Goal: Check status: Check status

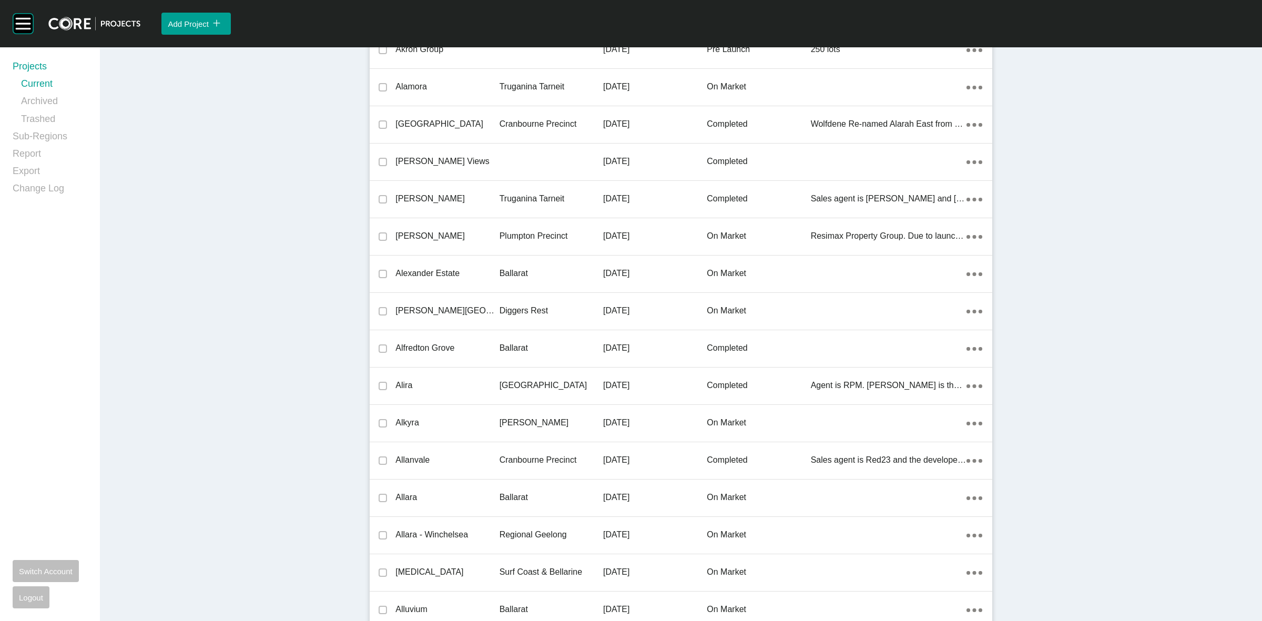
scroll to position [16480, 0]
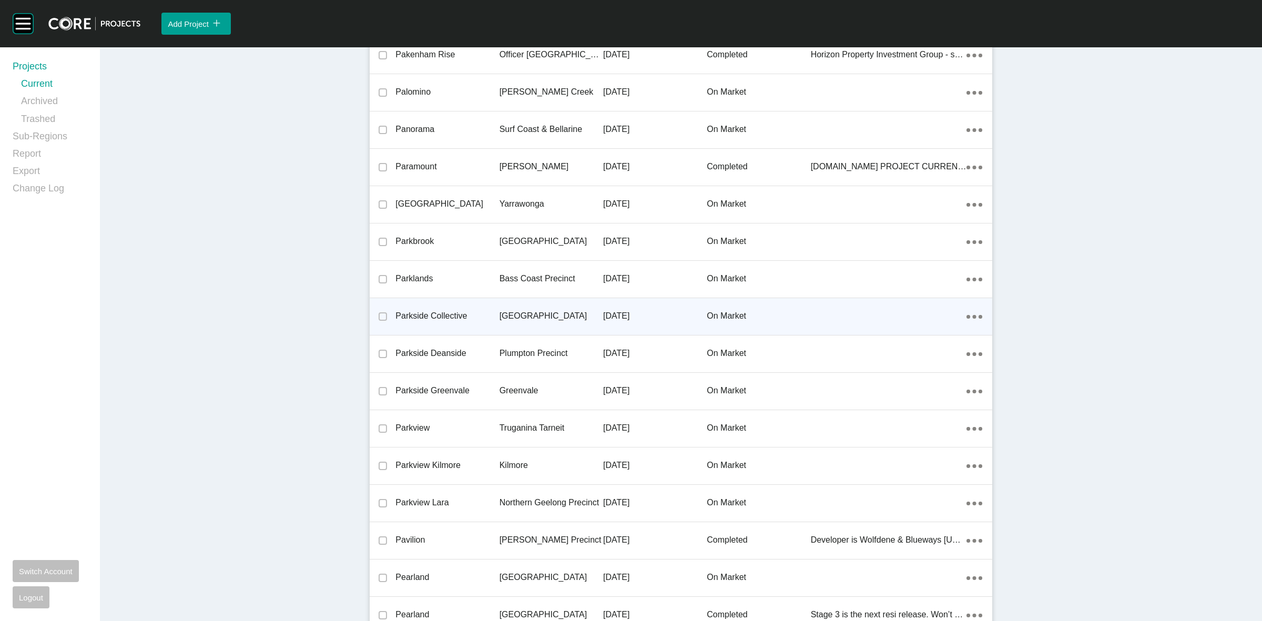
click at [555, 311] on p "[GEOGRAPHIC_DATA]" at bounding box center [552, 316] width 104 height 12
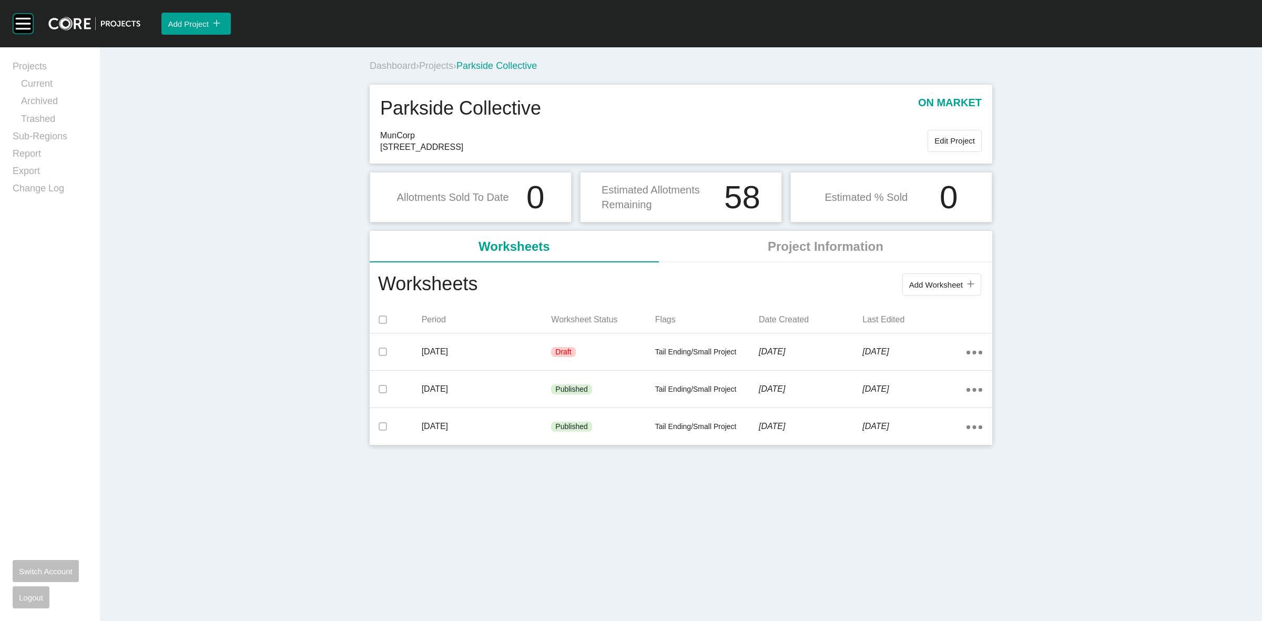
click at [447, 65] on span "Projects" at bounding box center [436, 65] width 34 height 11
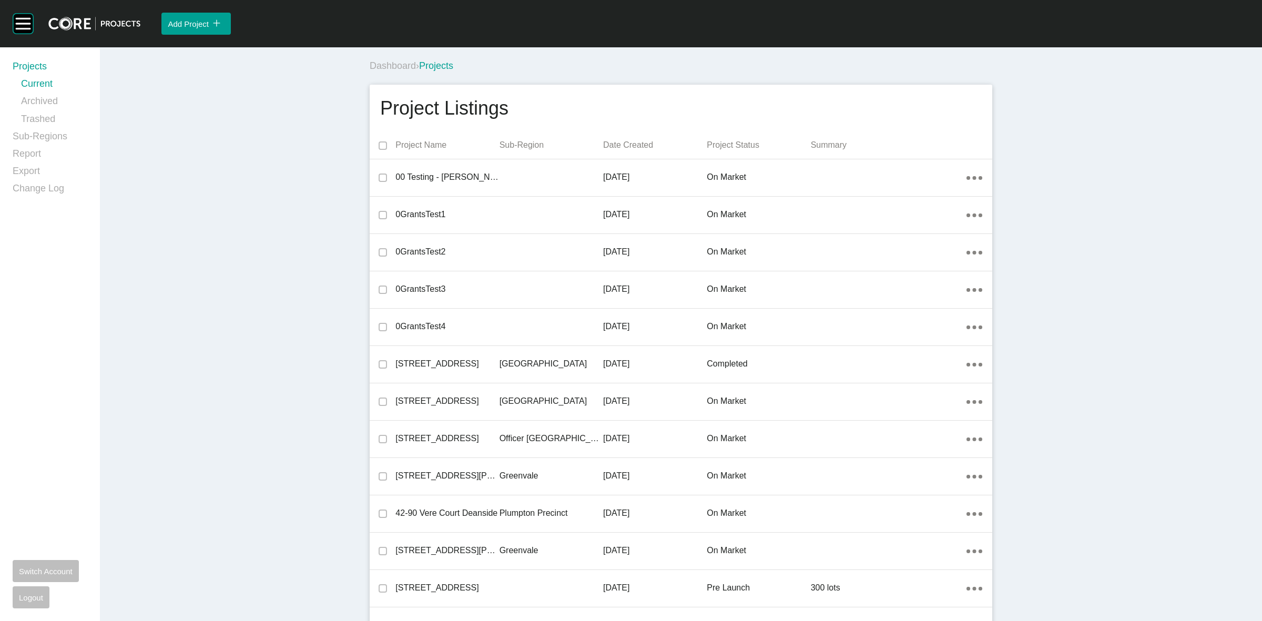
scroll to position [24283, 0]
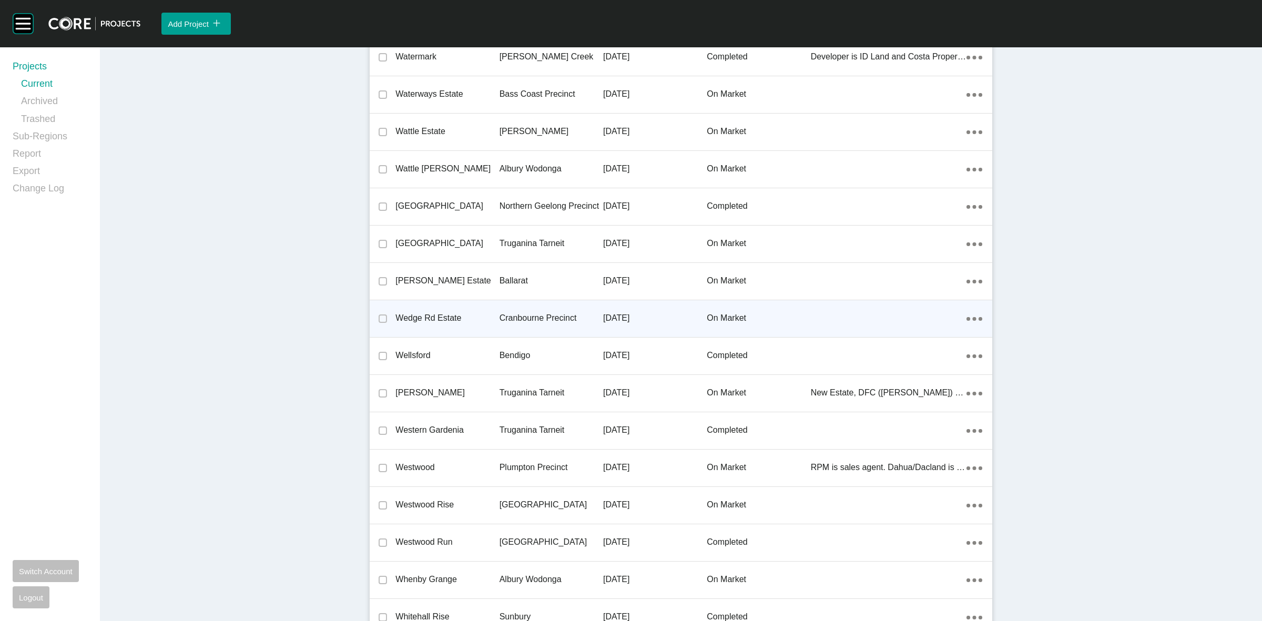
click at [535, 312] on p "Cranbourne Precinct" at bounding box center [552, 318] width 104 height 12
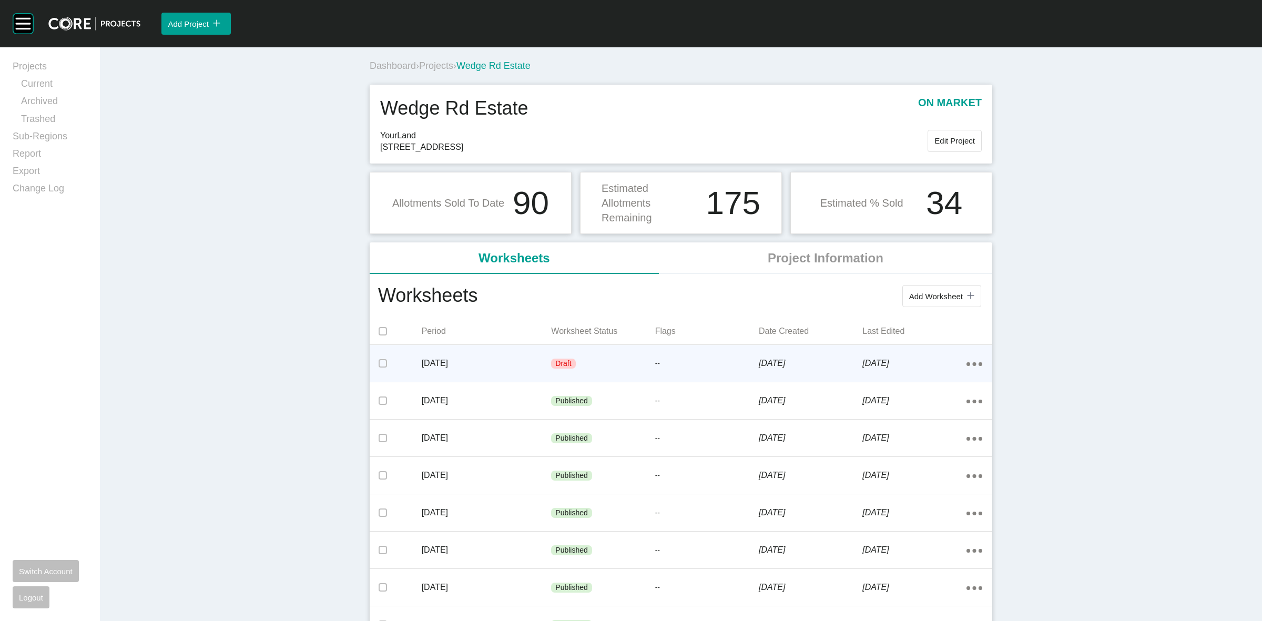
click at [523, 354] on div "[DATE]" at bounding box center [487, 363] width 130 height 33
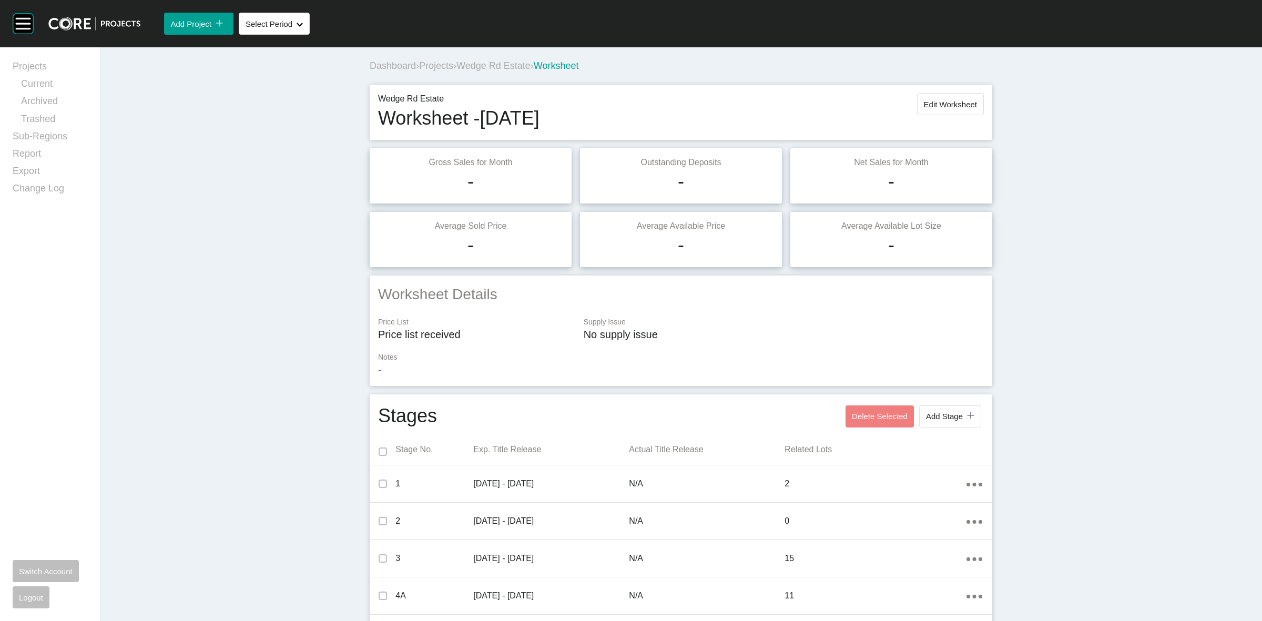
click at [432, 68] on span "Projects" at bounding box center [436, 65] width 34 height 11
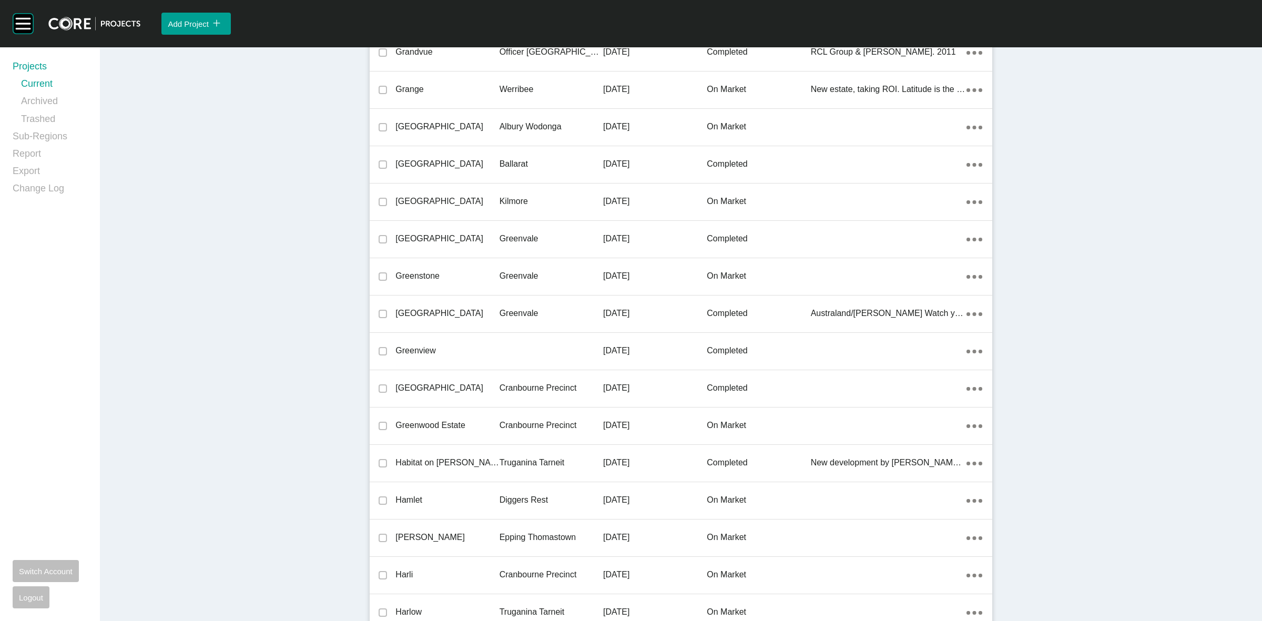
scroll to position [16480, 0]
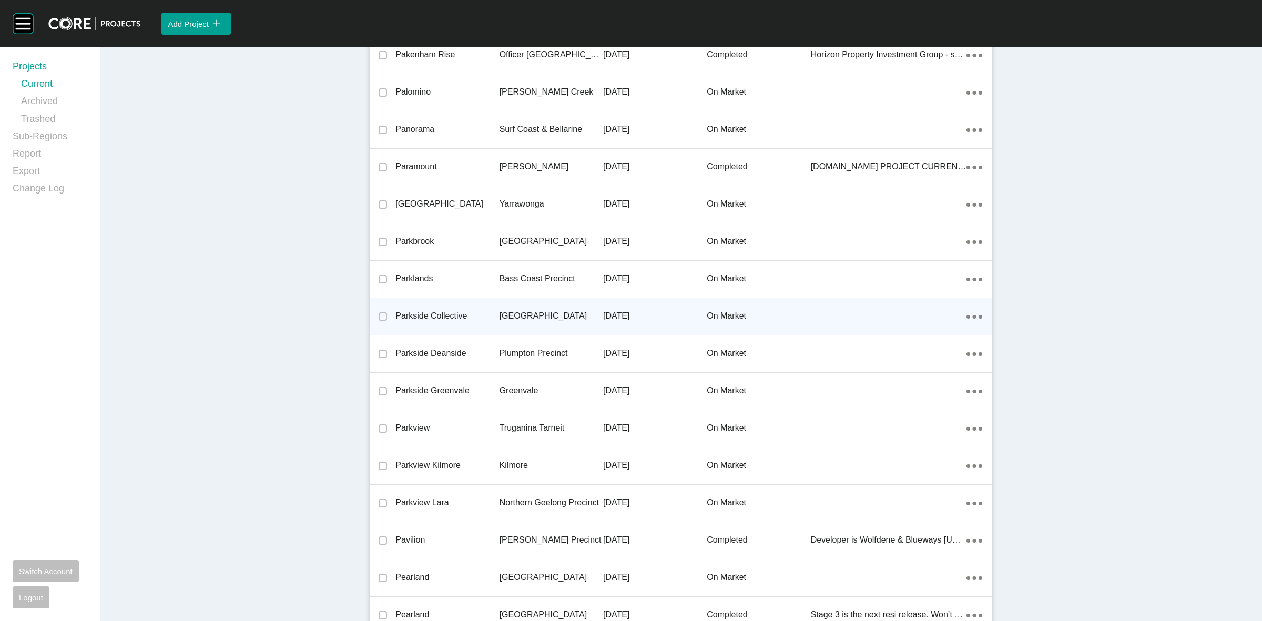
click at [513, 311] on p "[GEOGRAPHIC_DATA]" at bounding box center [552, 316] width 104 height 12
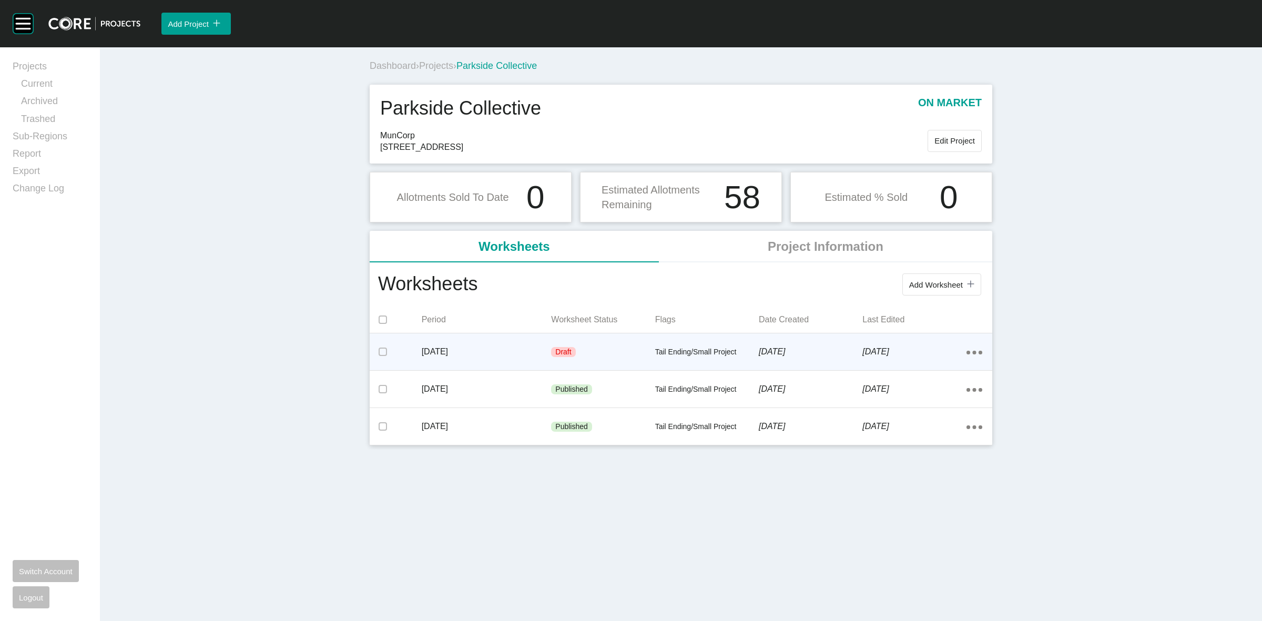
click at [530, 346] on p "[DATE]" at bounding box center [487, 352] width 130 height 12
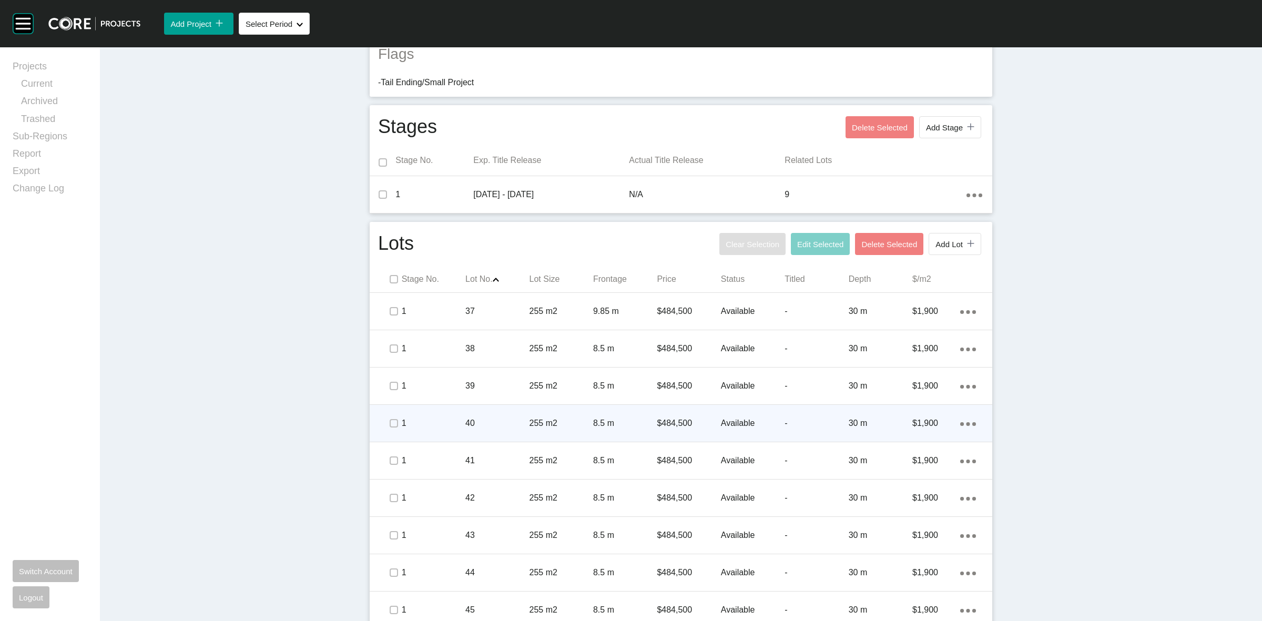
scroll to position [355, 0]
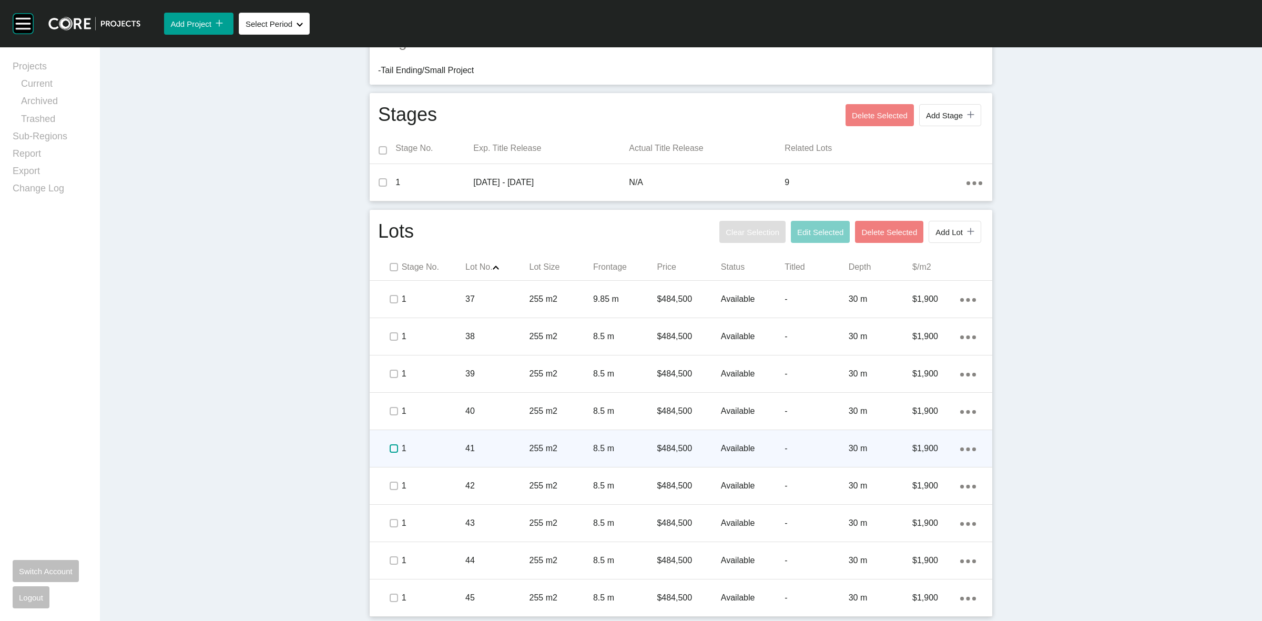
click at [390, 444] on label at bounding box center [394, 448] width 8 height 8
click at [390, 450] on label at bounding box center [394, 448] width 8 height 8
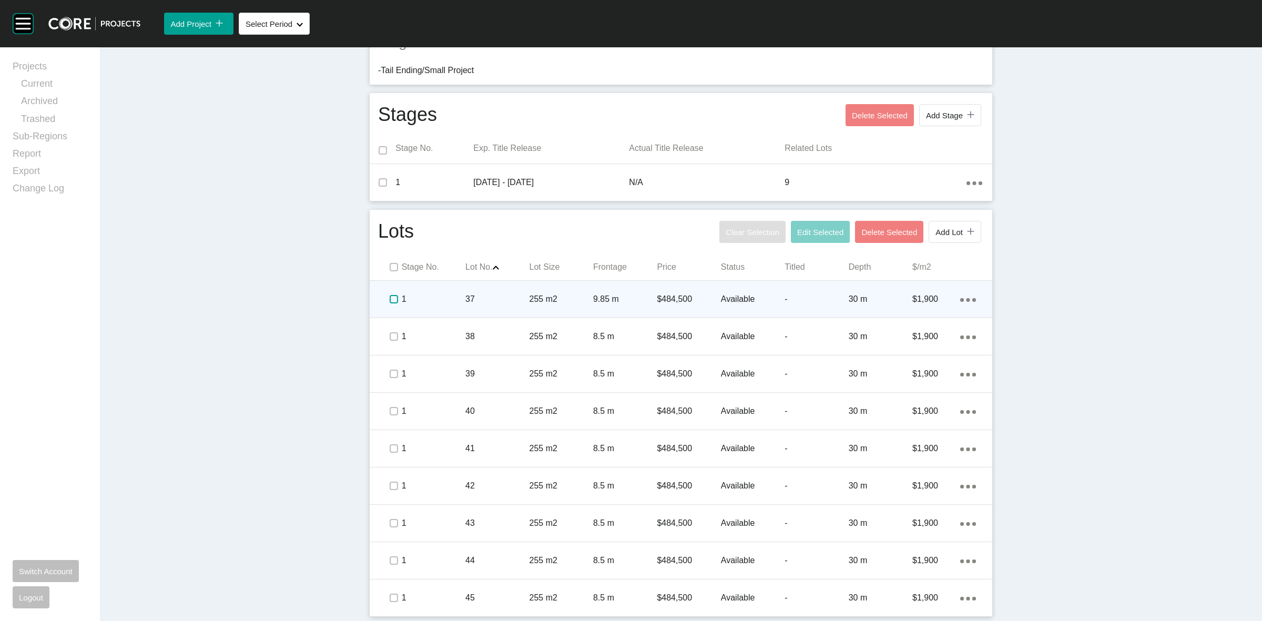
click at [390, 298] on label at bounding box center [394, 299] width 8 height 8
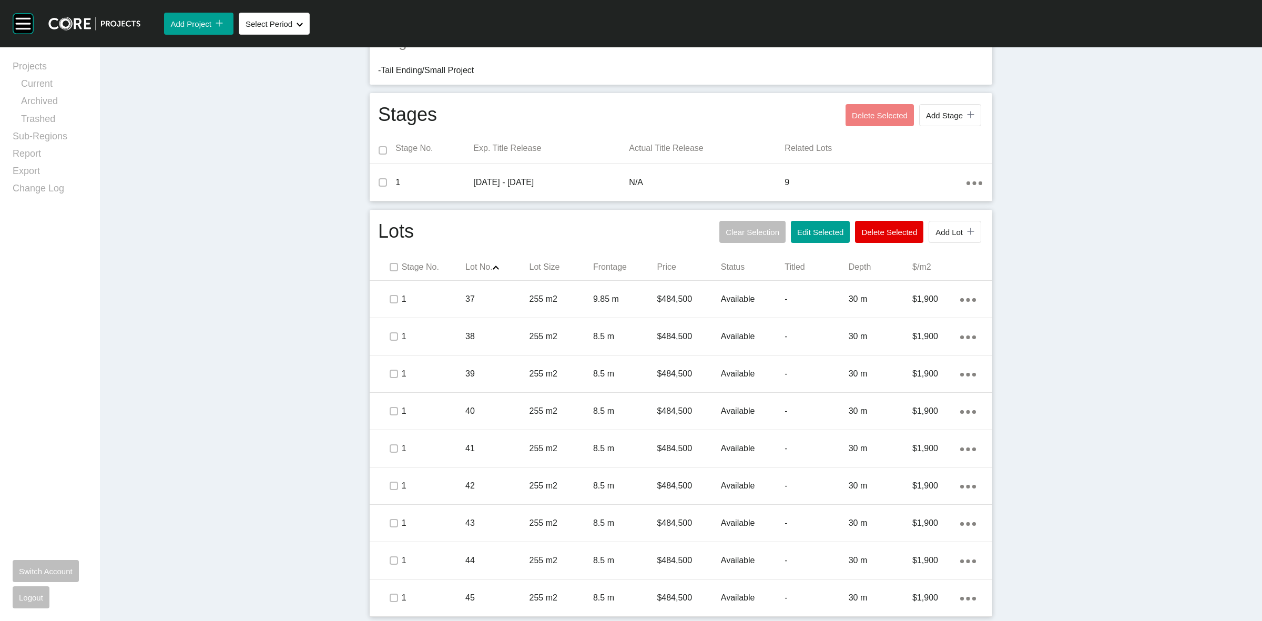
scroll to position [0, 0]
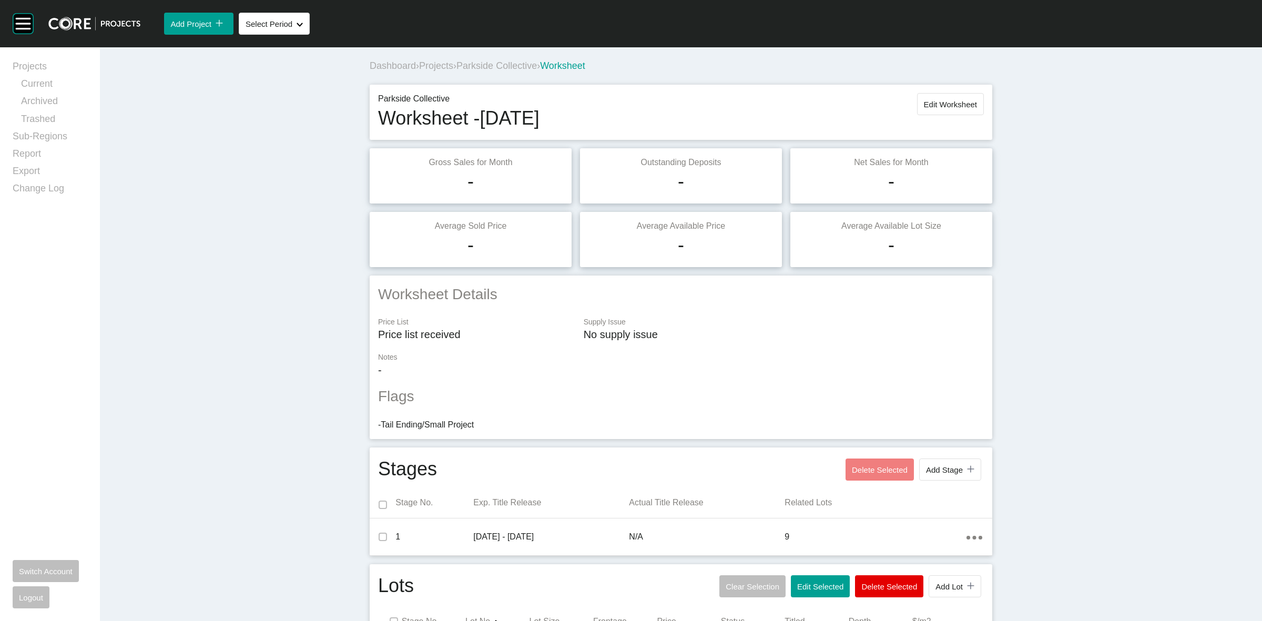
click at [436, 67] on span "Projects" at bounding box center [436, 65] width 34 height 11
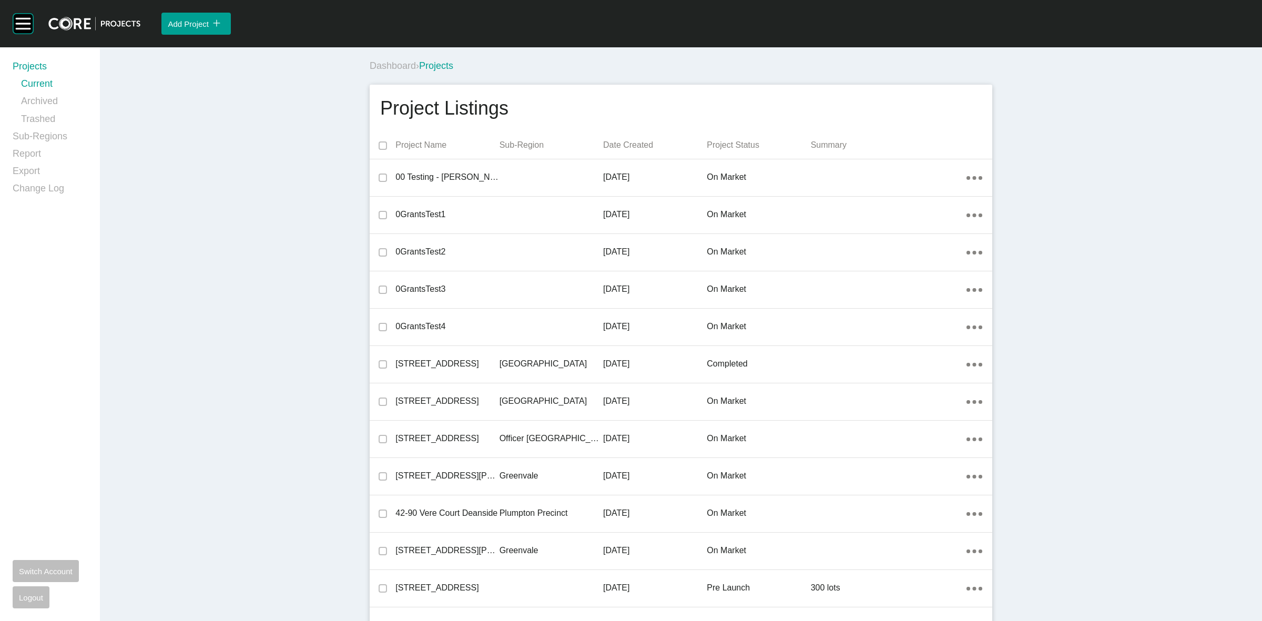
scroll to position [24283, 0]
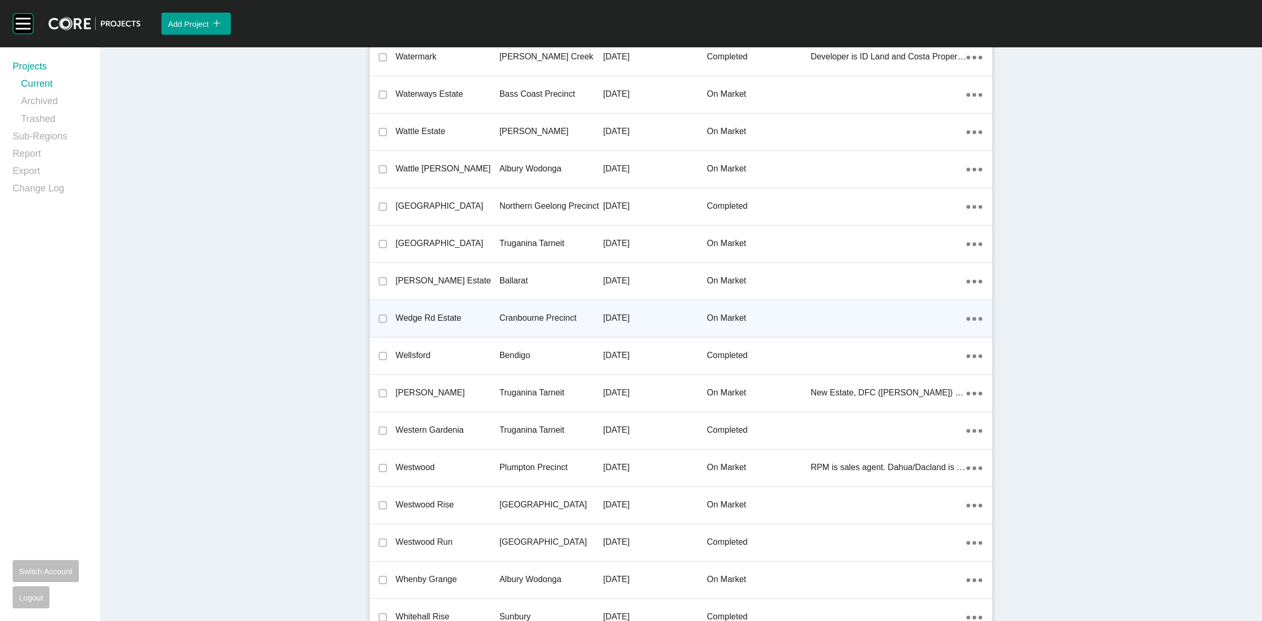
click at [504, 312] on p "Cranbourne Precinct" at bounding box center [552, 318] width 104 height 12
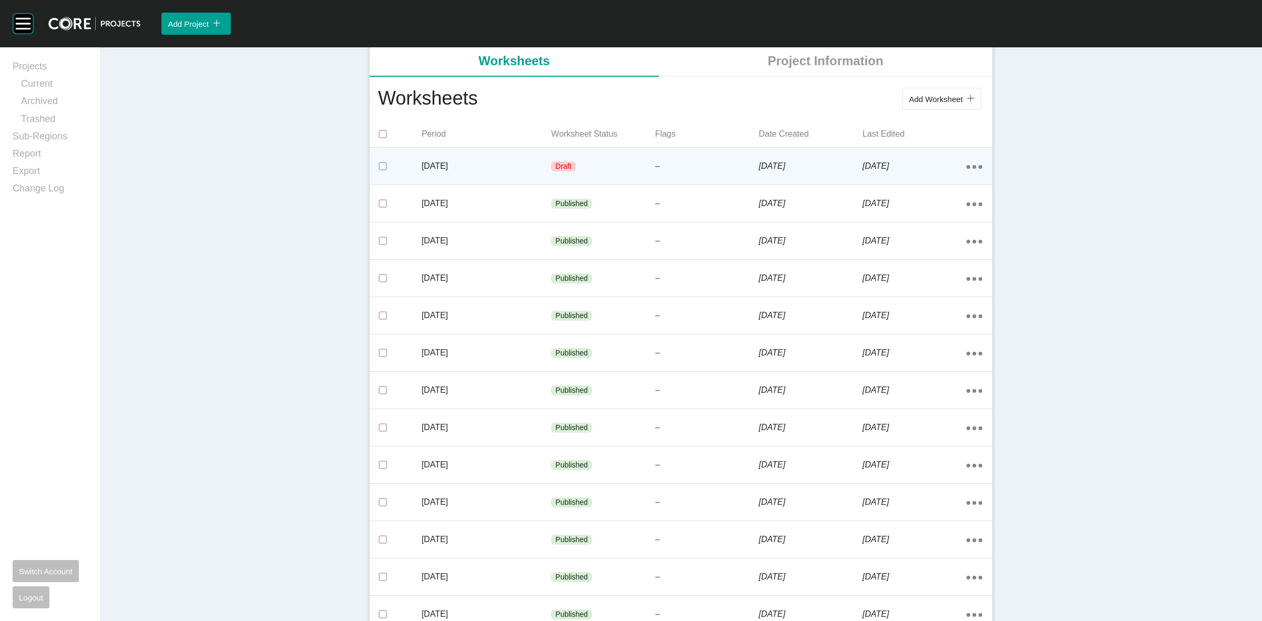
click at [496, 148] on div "[DATE] Draft -- [DATE] [DATE] Action Menu Dots Copy 6 Created with Sketch." at bounding box center [681, 166] width 623 height 37
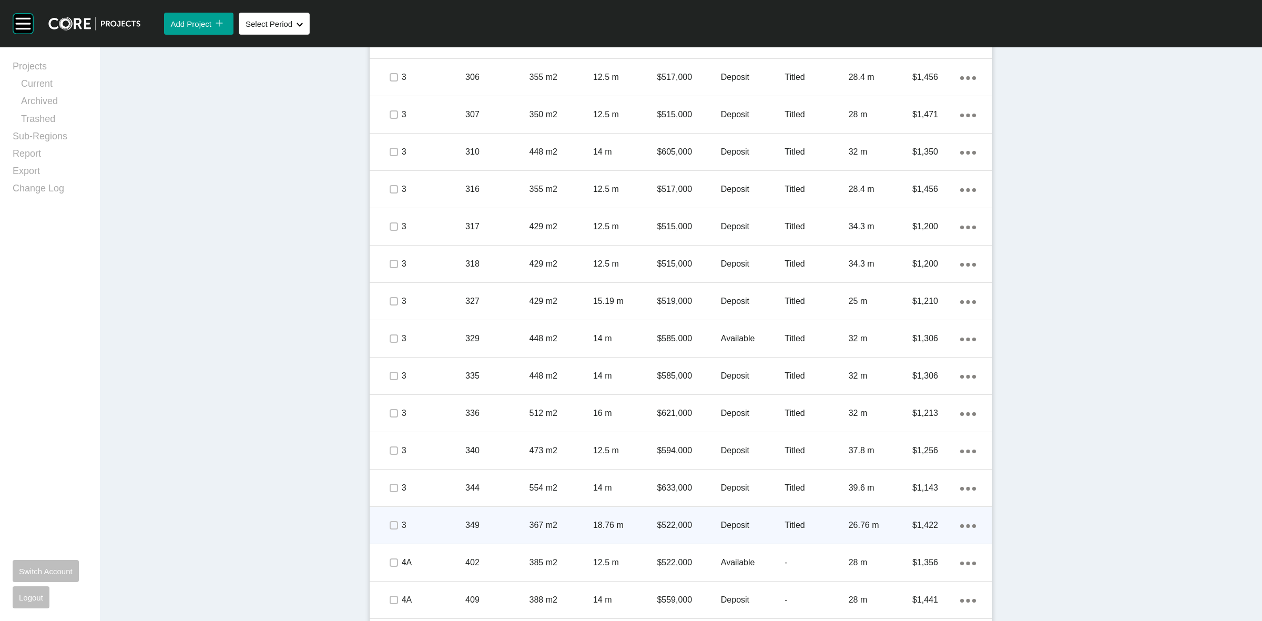
scroll to position [921, 0]
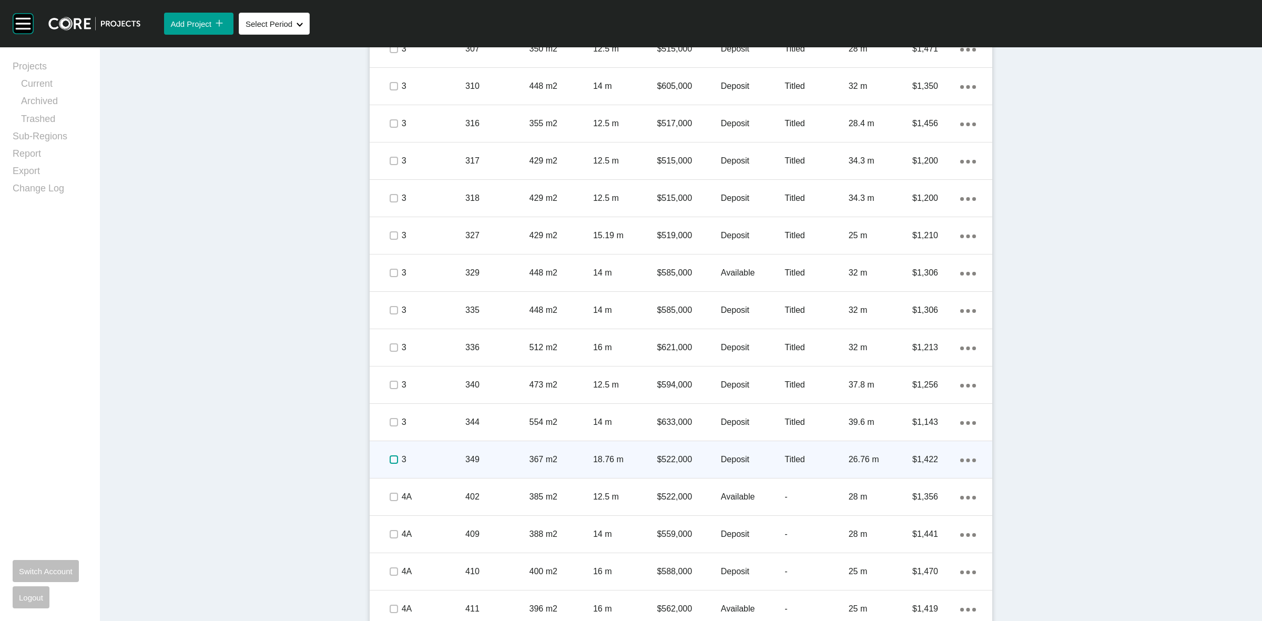
click at [390, 461] on label at bounding box center [394, 460] width 8 height 8
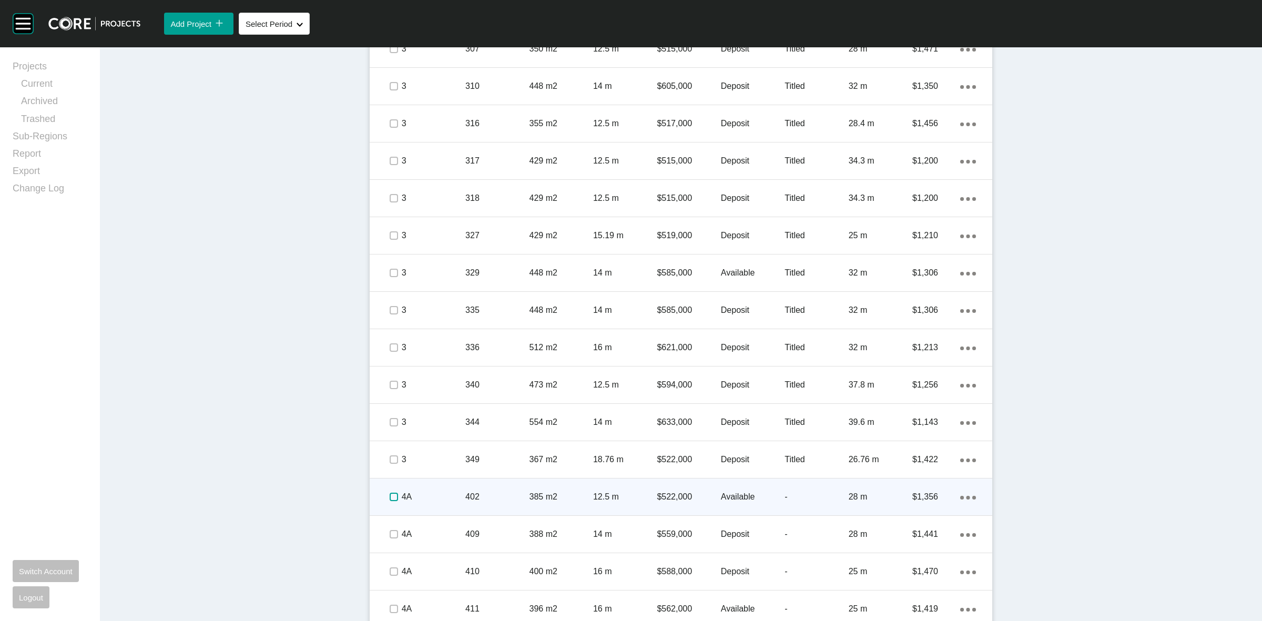
click at [390, 497] on label at bounding box center [394, 497] width 8 height 8
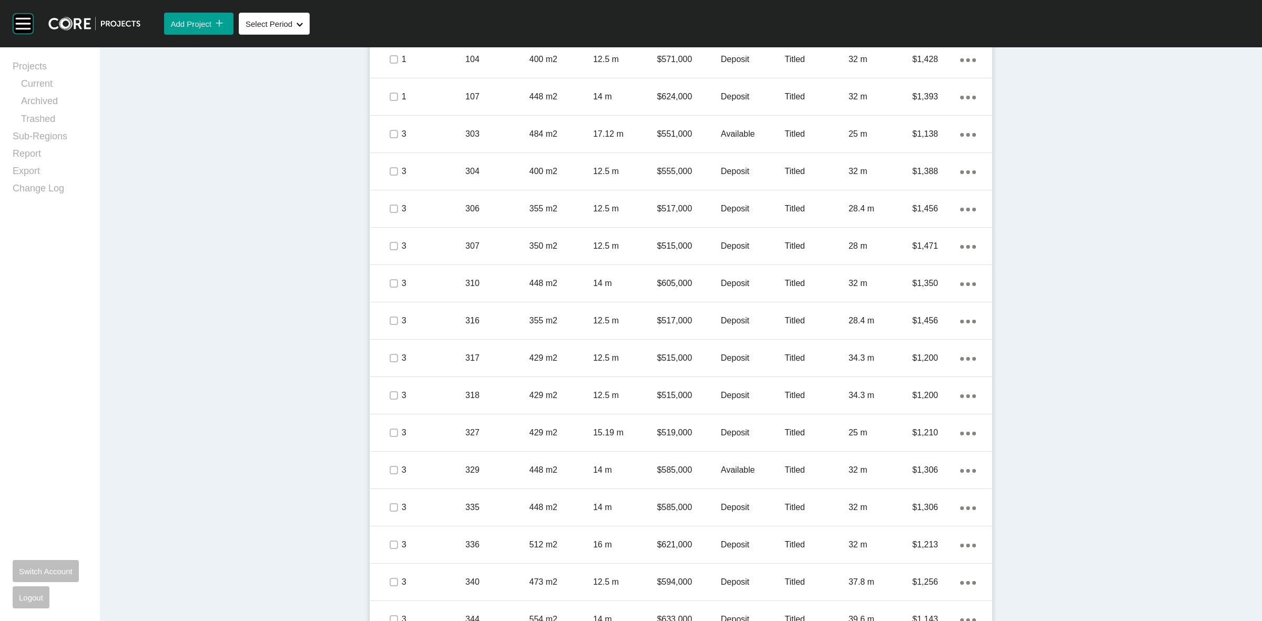
scroll to position [526, 0]
